Goal: Information Seeking & Learning: Find specific fact

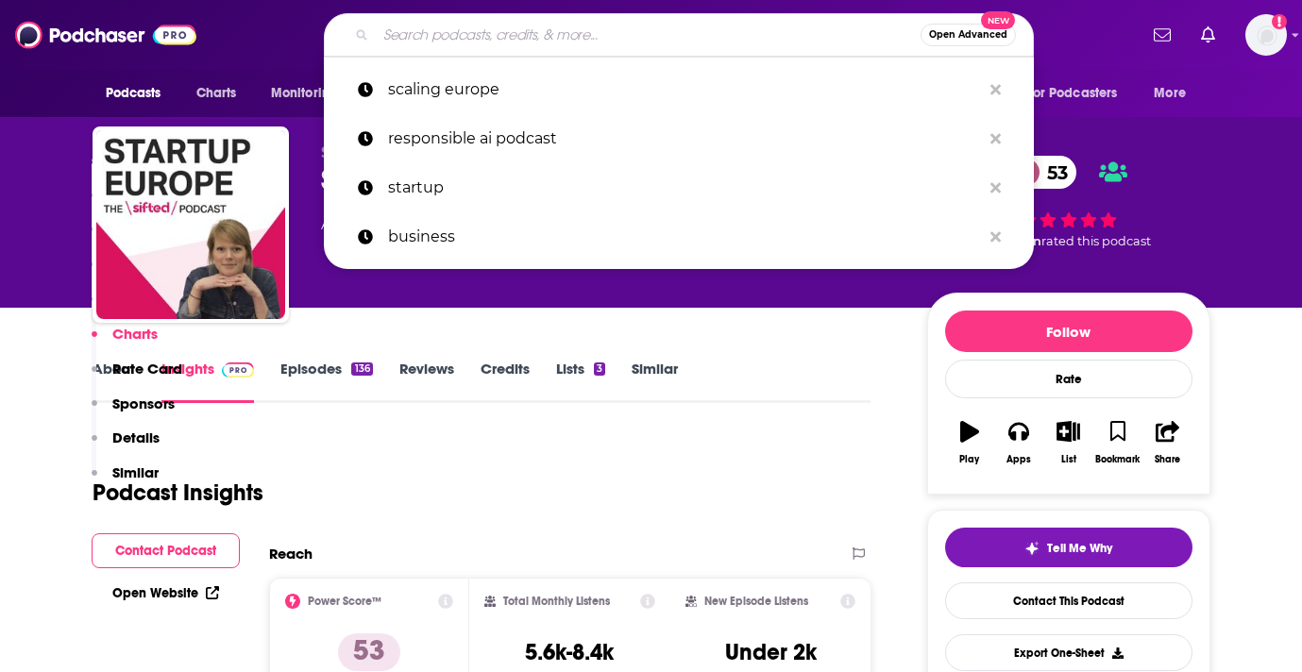
click at [443, 36] on input "Search podcasts, credits, & more..." at bounding box center [648, 35] width 545 height 30
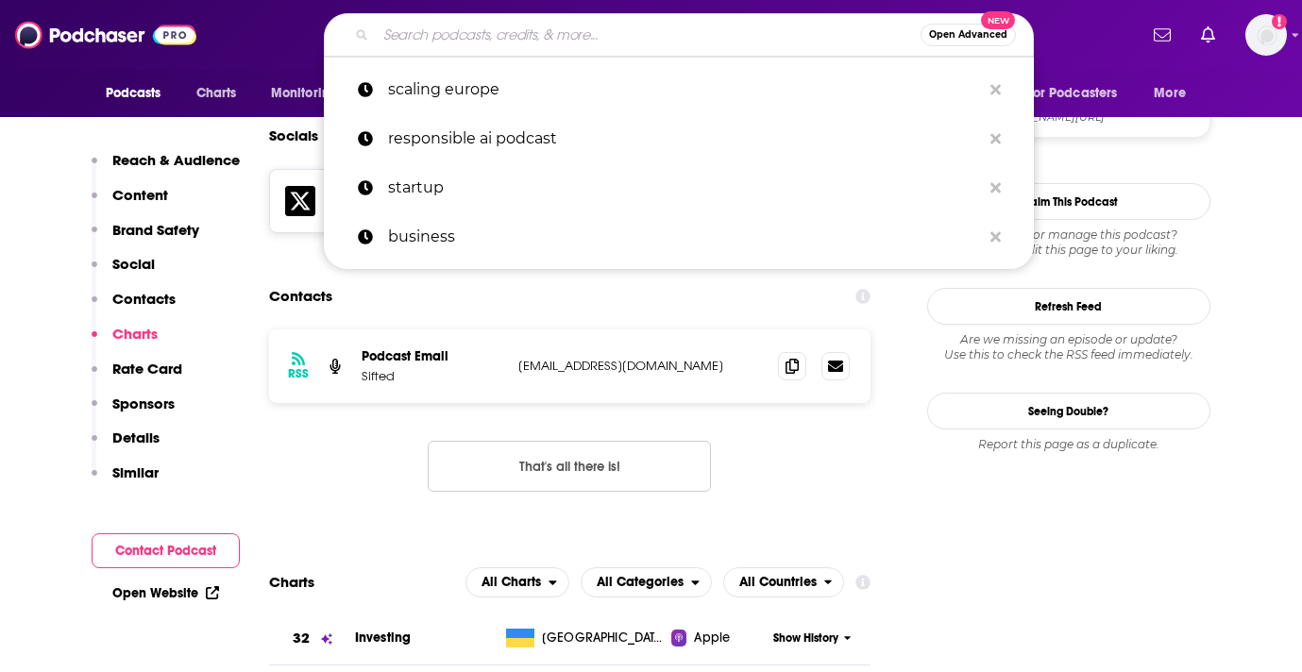
type input "Perception Paradox"
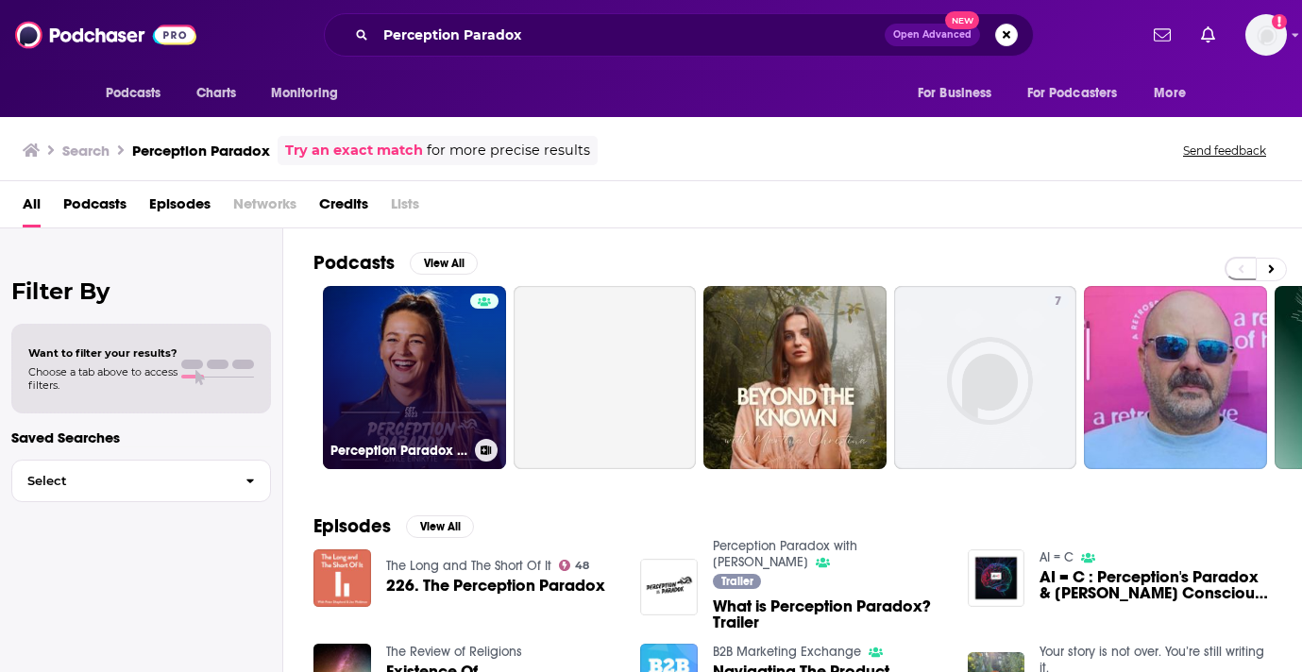
click at [435, 410] on link "Perception Paradox with [PERSON_NAME]" at bounding box center [414, 377] width 183 height 183
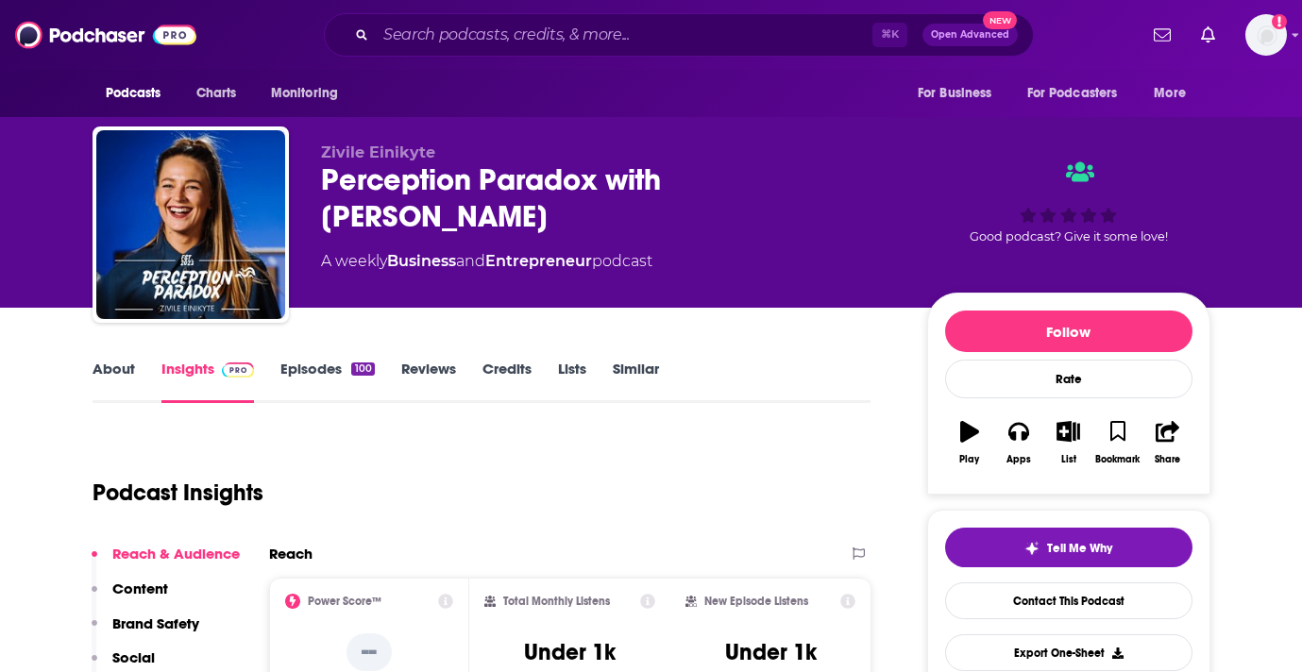
click at [452, 185] on div "Perception Paradox with [PERSON_NAME]" at bounding box center [609, 198] width 576 height 74
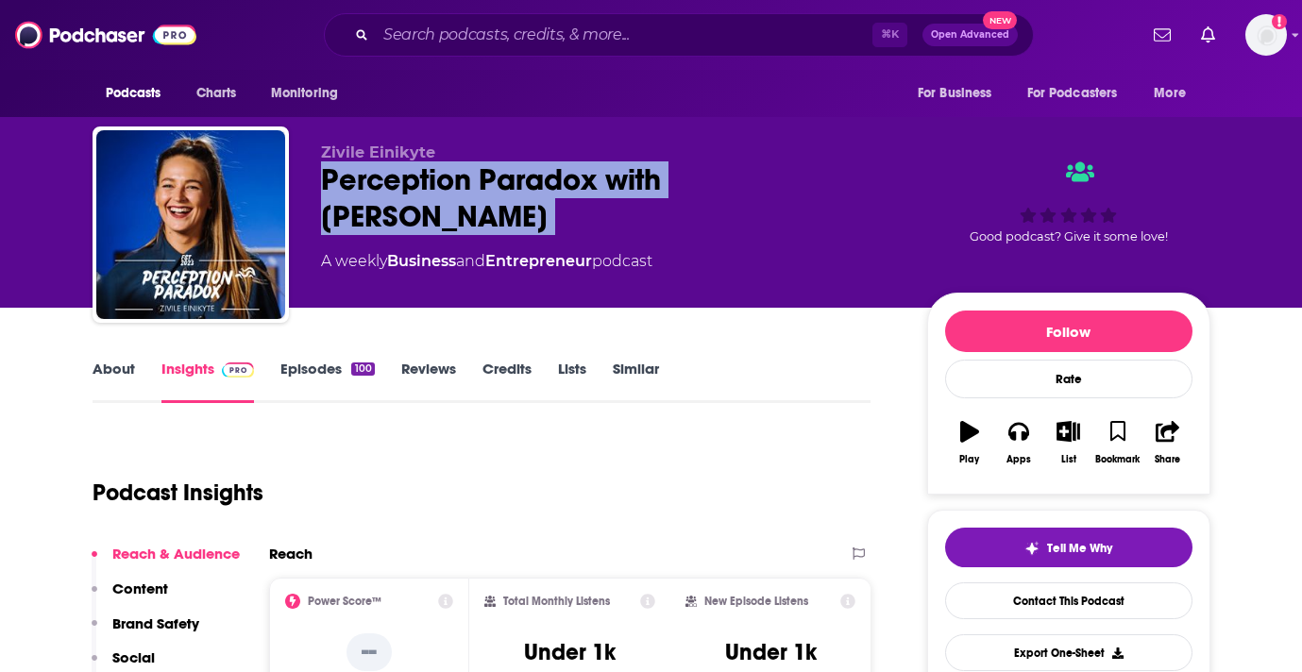
click at [452, 185] on div "Perception Paradox with [PERSON_NAME]" at bounding box center [609, 198] width 576 height 74
copy div "Perception Paradox with [PERSON_NAME]"
